Goal: Information Seeking & Learning: Learn about a topic

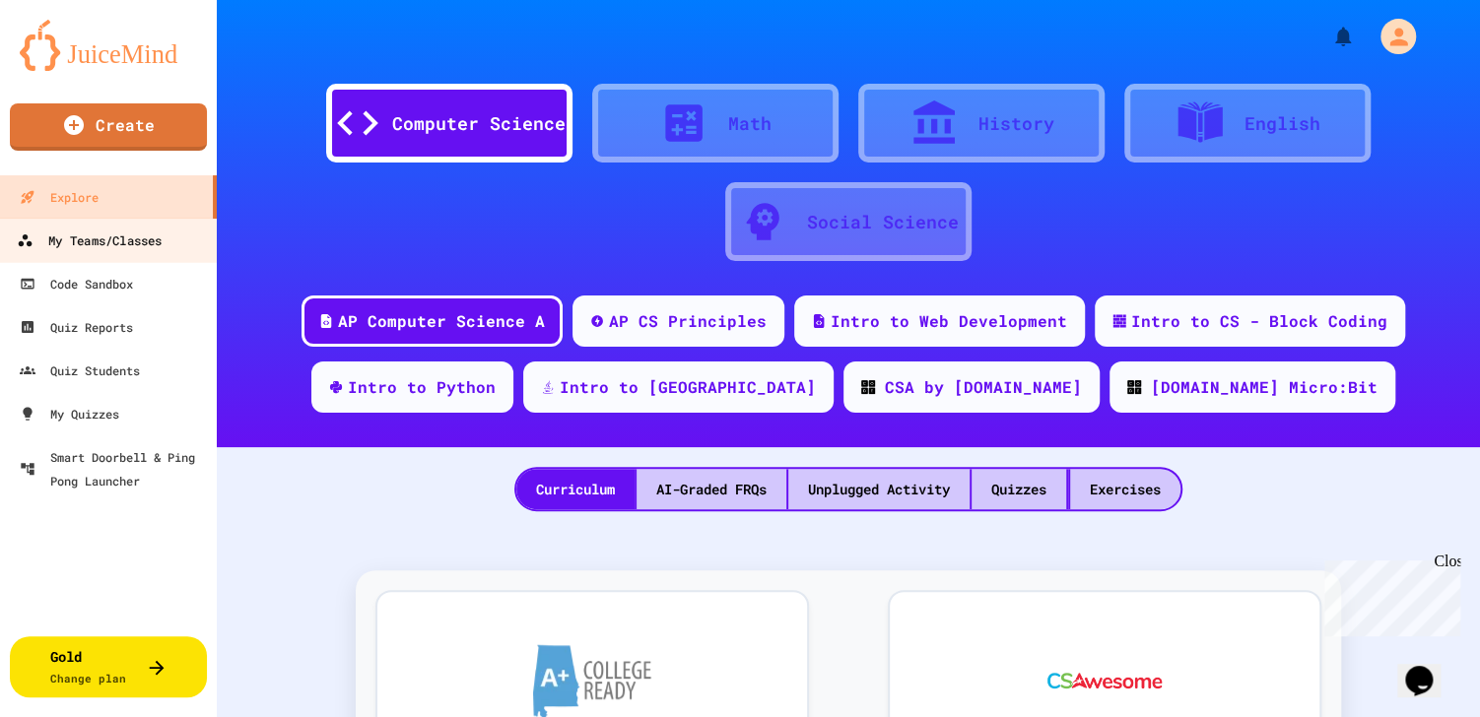
click at [75, 233] on div "My Teams/Classes" at bounding box center [89, 241] width 145 height 25
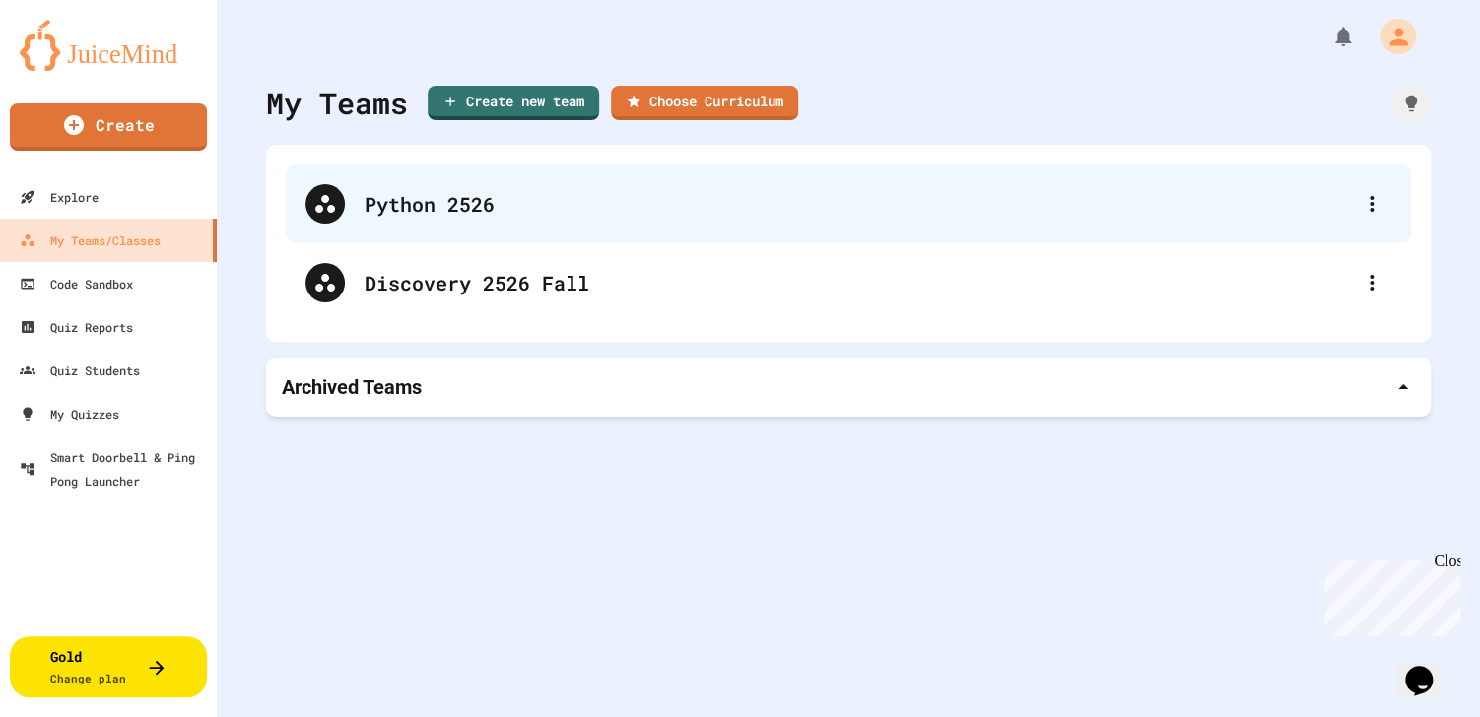
click at [560, 212] on div "Python 2526" at bounding box center [858, 204] width 987 height 30
